Goal: Task Accomplishment & Management: Manage account settings

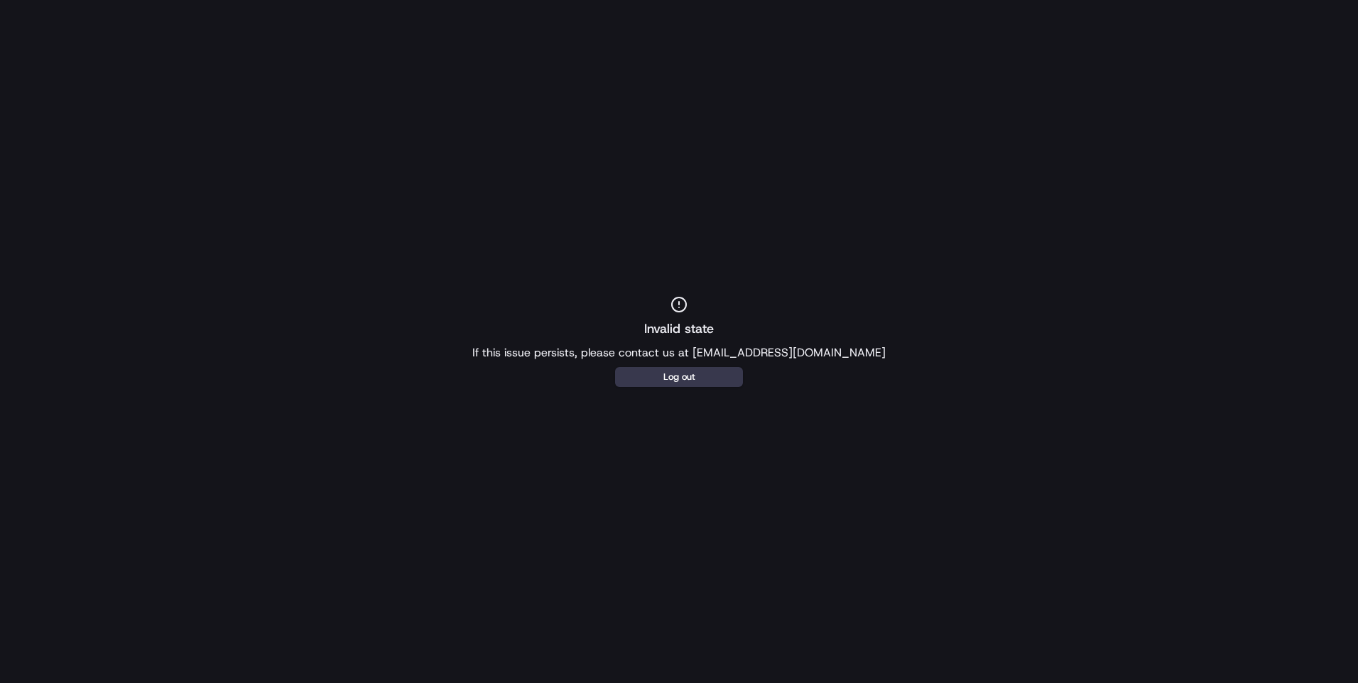
click at [675, 344] on p "If this issue persists, please contact us at [EMAIL_ADDRESS][DOMAIN_NAME]" at bounding box center [678, 352] width 413 height 17
click at [675, 379] on button "Log out" at bounding box center [679, 377] width 128 height 20
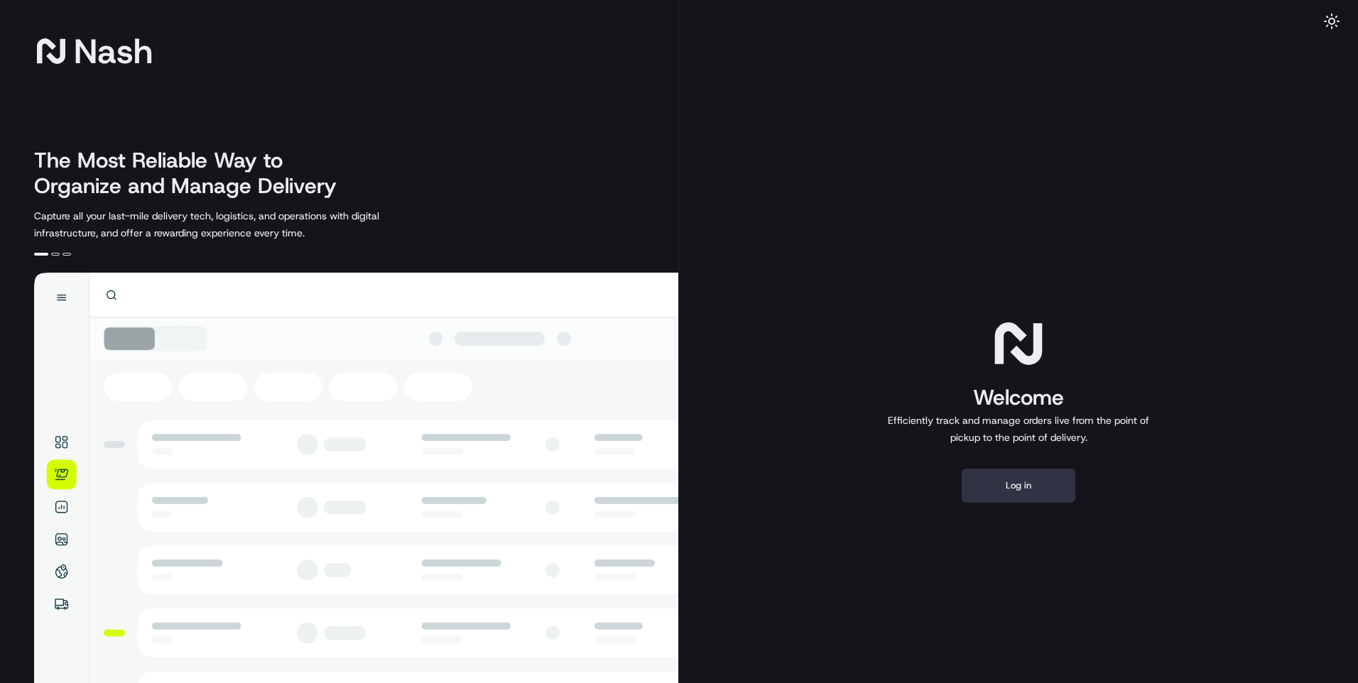
click at [1035, 494] on button "Log in" at bounding box center [1018, 486] width 114 height 34
